Goal: Book appointment/travel/reservation

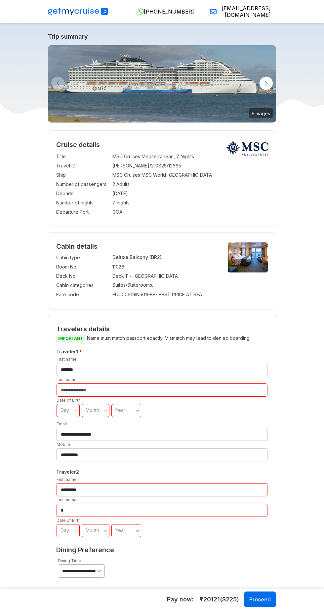
select select "**"
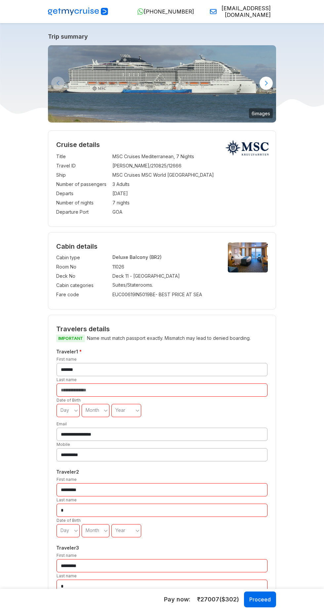
select select "**"
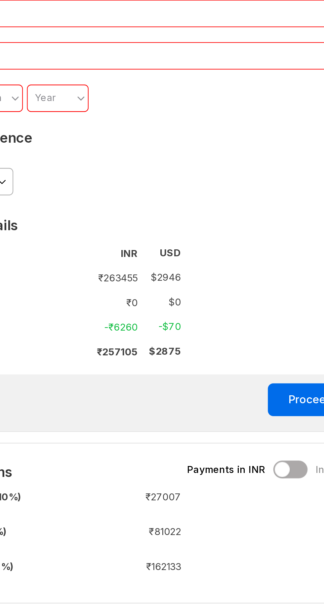
scroll to position [436, 0]
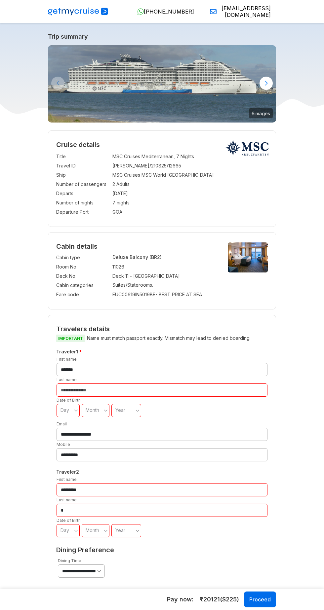
select select "**"
